Goal: Navigation & Orientation: Go to known website

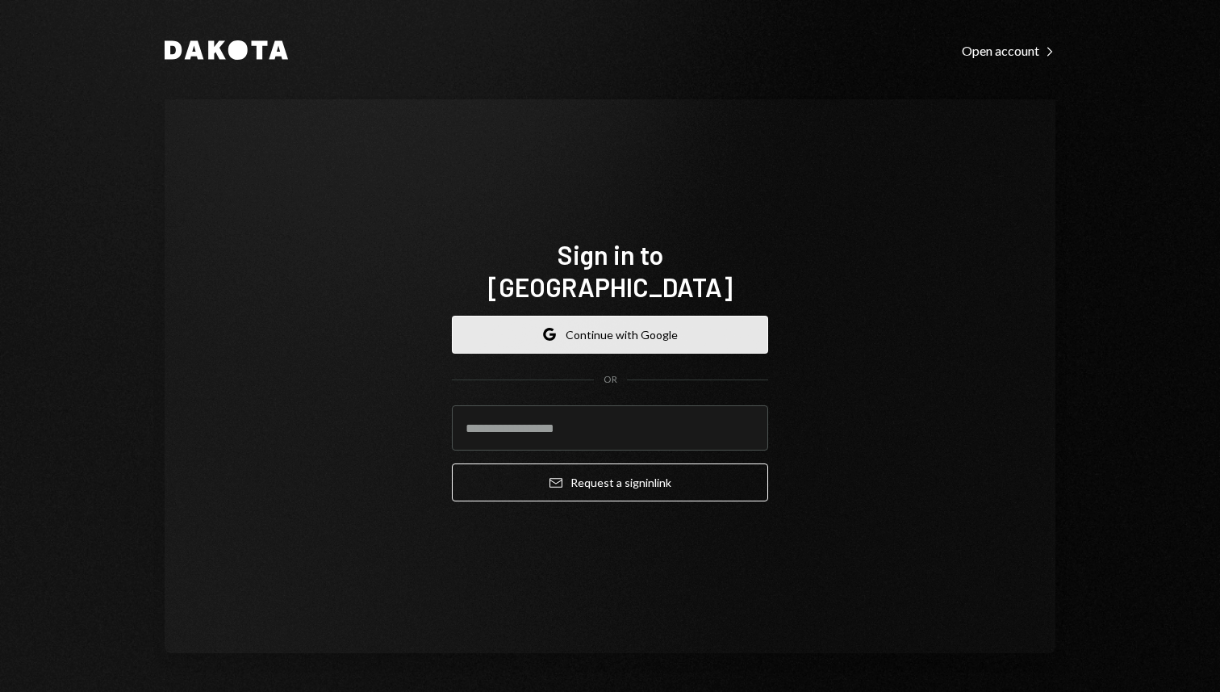
click at [726, 316] on button "Google Continue with Google" at bounding box center [610, 335] width 316 height 38
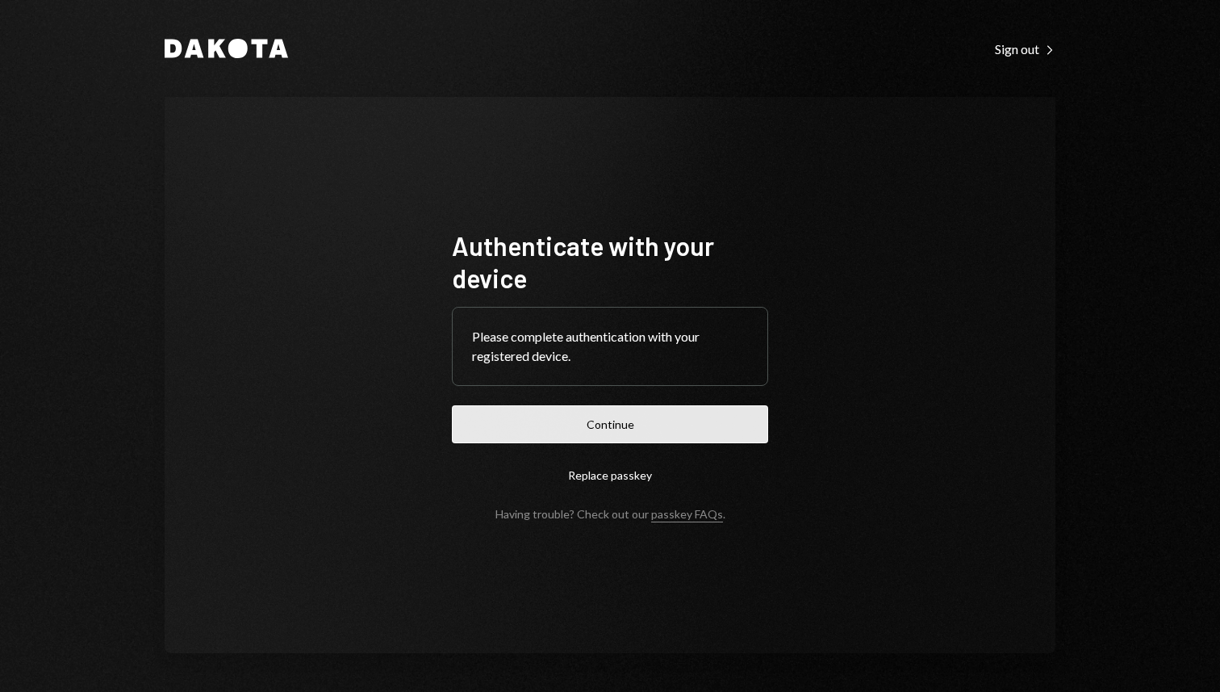
click at [676, 411] on button "Continue" at bounding box center [610, 424] width 316 height 38
